Goal: Use online tool/utility: Utilize a website feature to perform a specific function

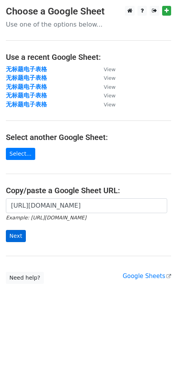
scroll to position [0, 196]
type input "[URL][DOMAIN_NAME]"
click at [13, 234] on input "Next" at bounding box center [16, 236] width 20 height 12
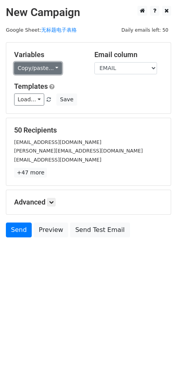
click at [43, 68] on link "Copy/paste..." at bounding box center [38, 68] width 48 height 12
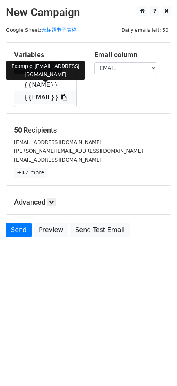
drag, startPoint x: 39, startPoint y: 96, endPoint x: 16, endPoint y: 96, distance: 23.4
click at [39, 96] on link "{{EMAIL}}" at bounding box center [45, 97] width 62 height 12
